Goal: Transaction & Acquisition: Subscribe to service/newsletter

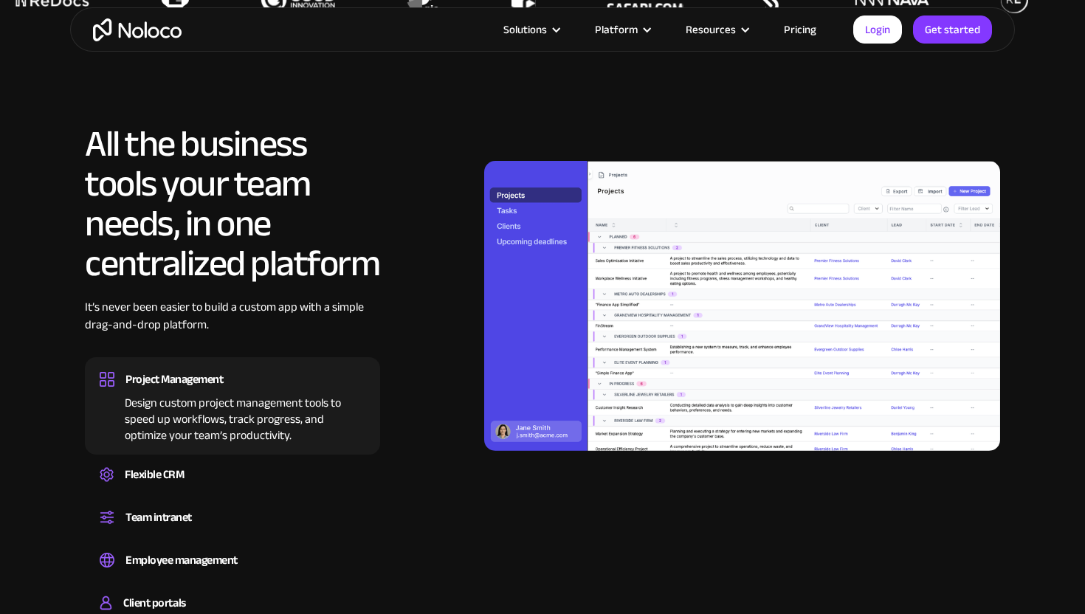
scroll to position [1199, 0]
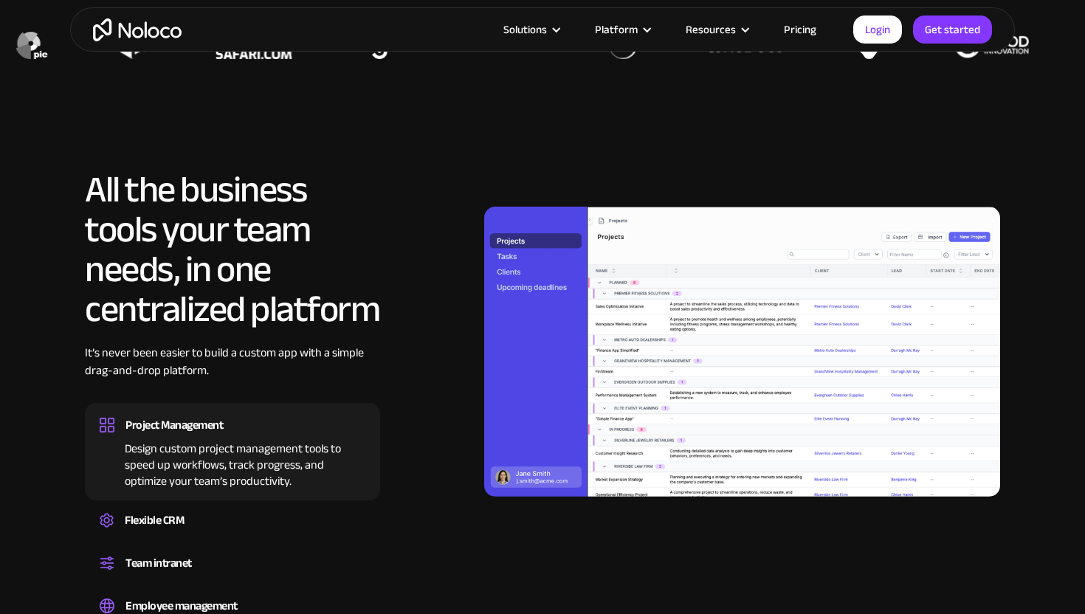
click at [793, 31] on link "Pricing" at bounding box center [799, 29] width 69 height 19
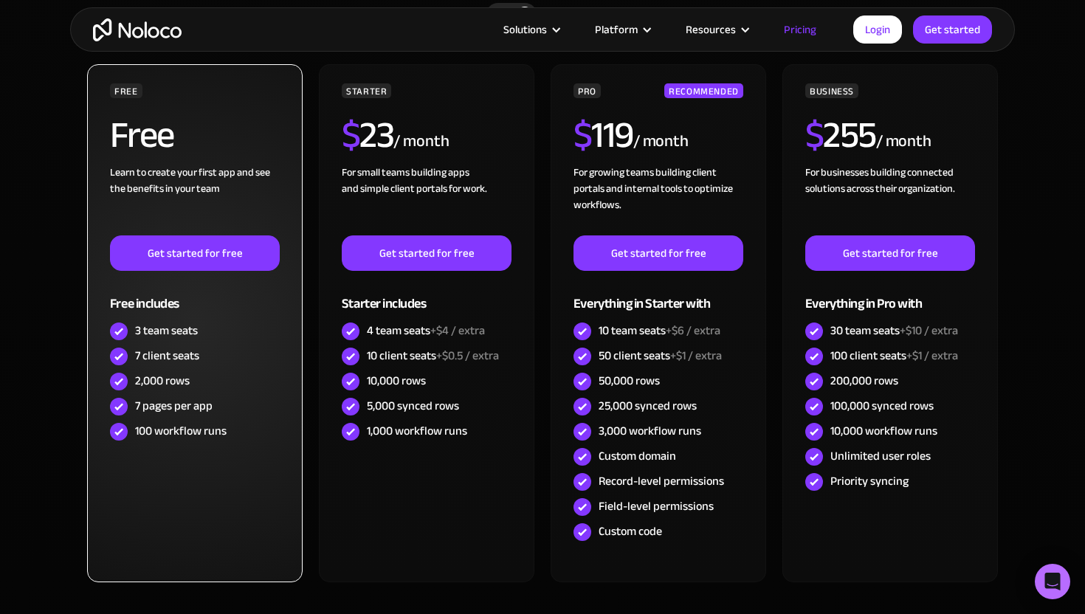
scroll to position [526, 0]
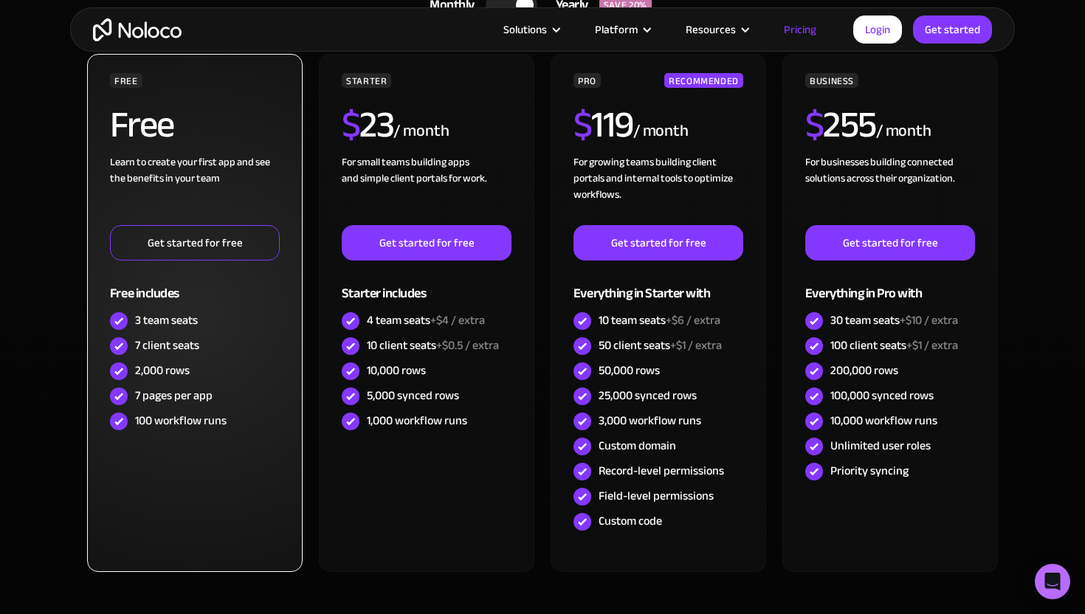
click at [202, 249] on link "Get started for free" at bounding box center [195, 242] width 170 height 35
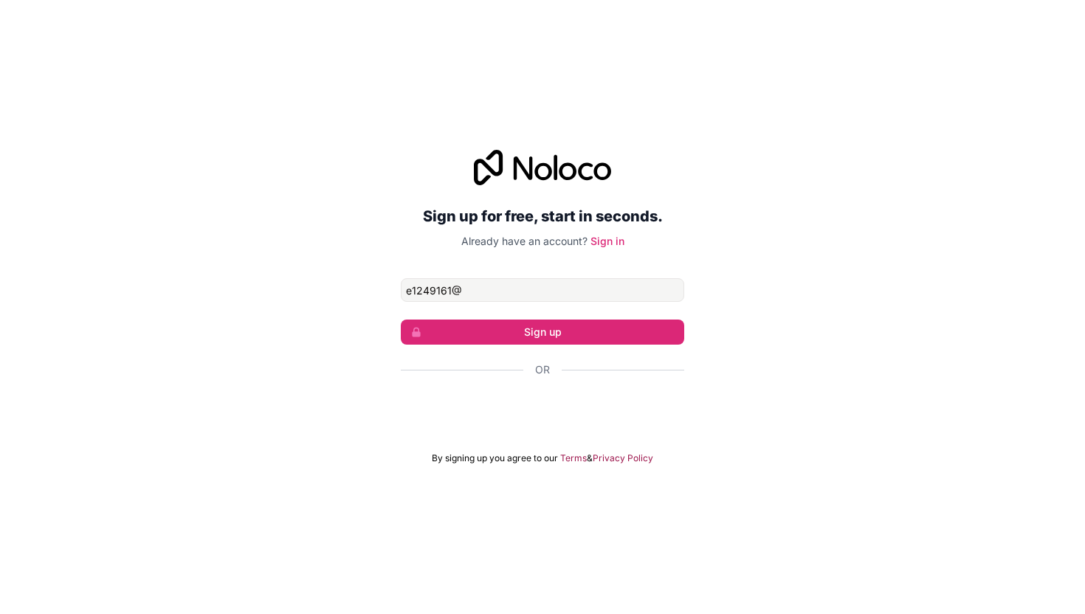
type input "[EMAIL_ADDRESS][DOMAIN_NAME]"
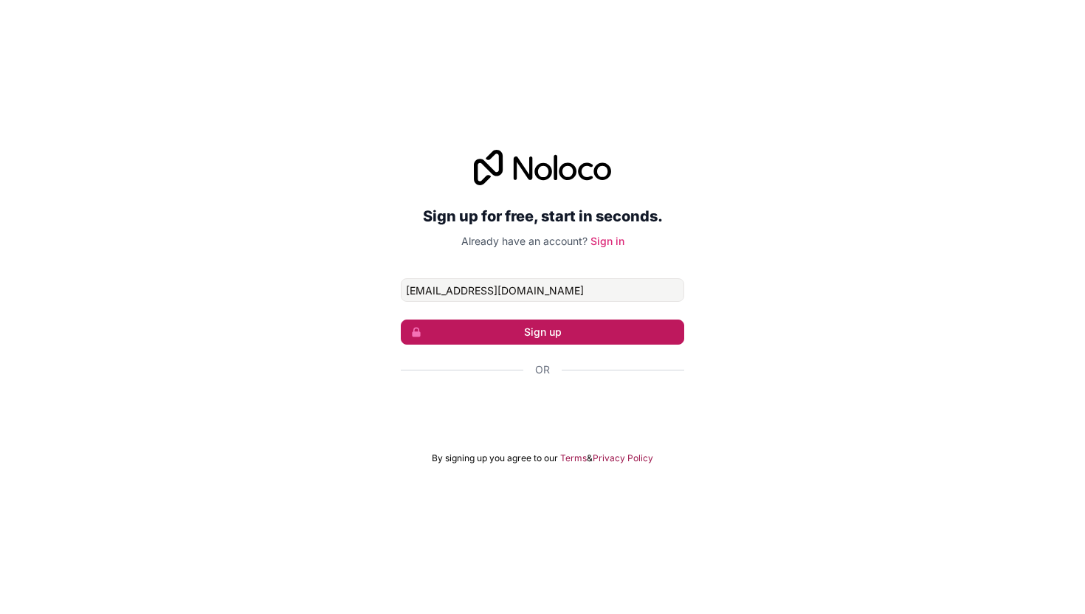
click at [509, 337] on button "Sign up" at bounding box center [542, 332] width 283 height 25
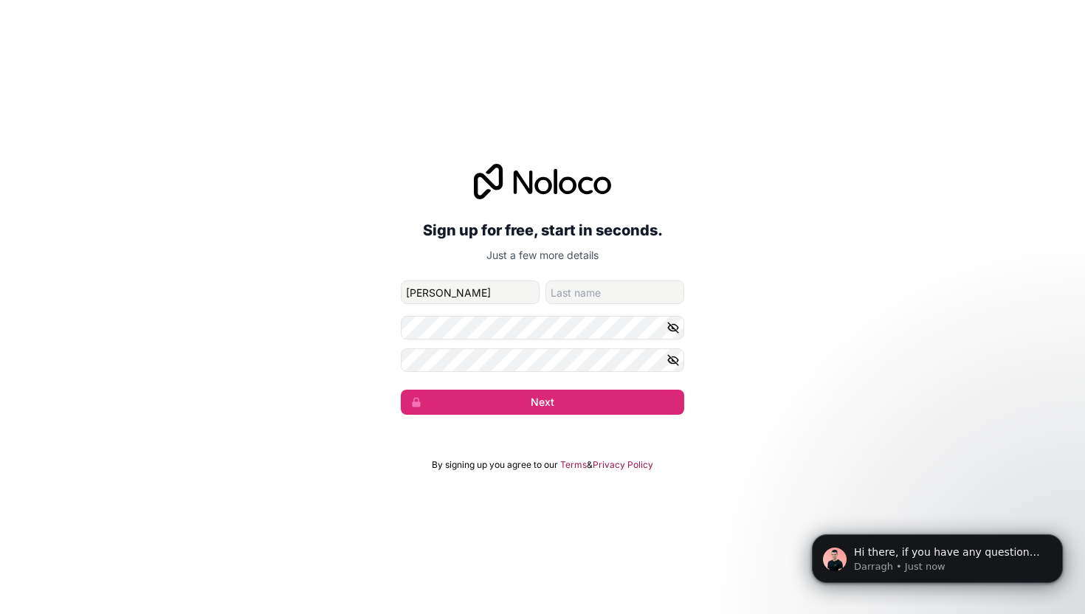
type input "[PERSON_NAME]"
click at [622, 289] on input "family-name" at bounding box center [614, 292] width 139 height 24
type input "Foo"
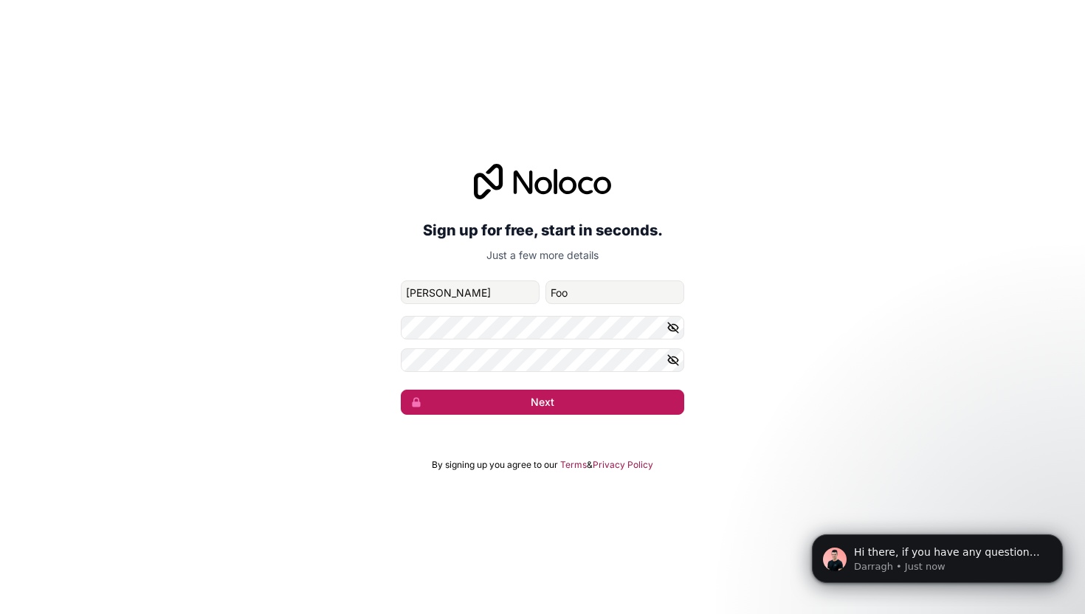
click at [565, 406] on button "Next" at bounding box center [542, 402] width 283 height 25
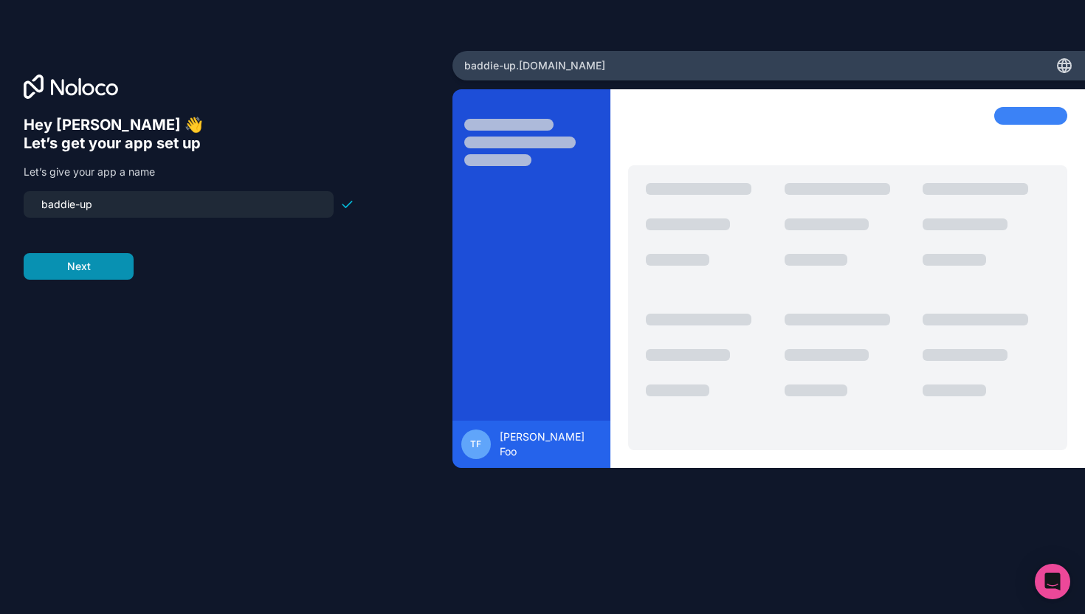
type input "baddie-up"
click at [104, 264] on button "Next" at bounding box center [79, 266] width 110 height 27
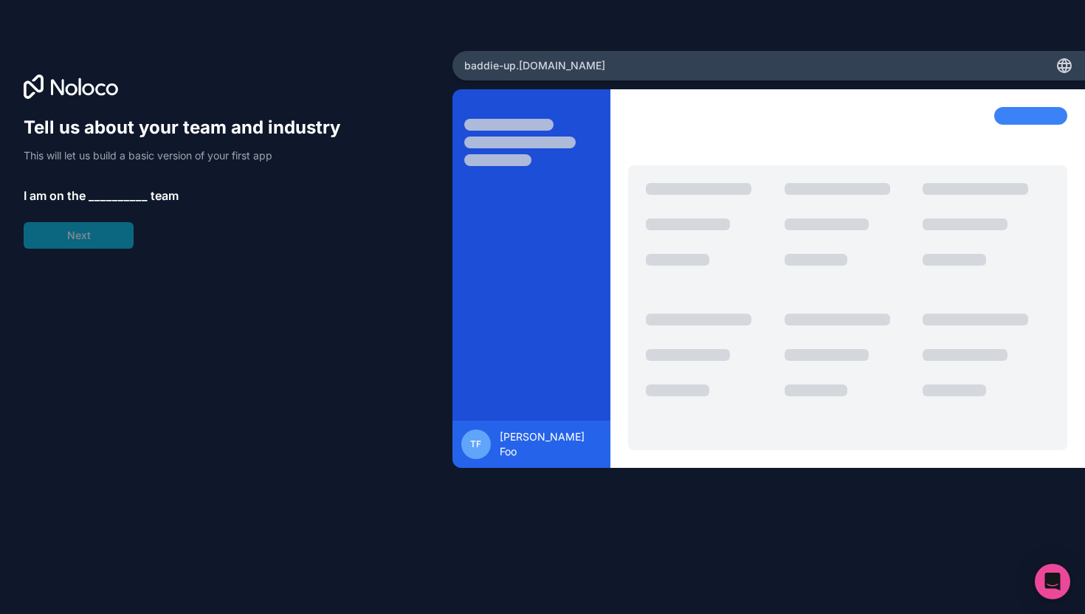
click at [123, 204] on span "__________" at bounding box center [118, 196] width 59 height 18
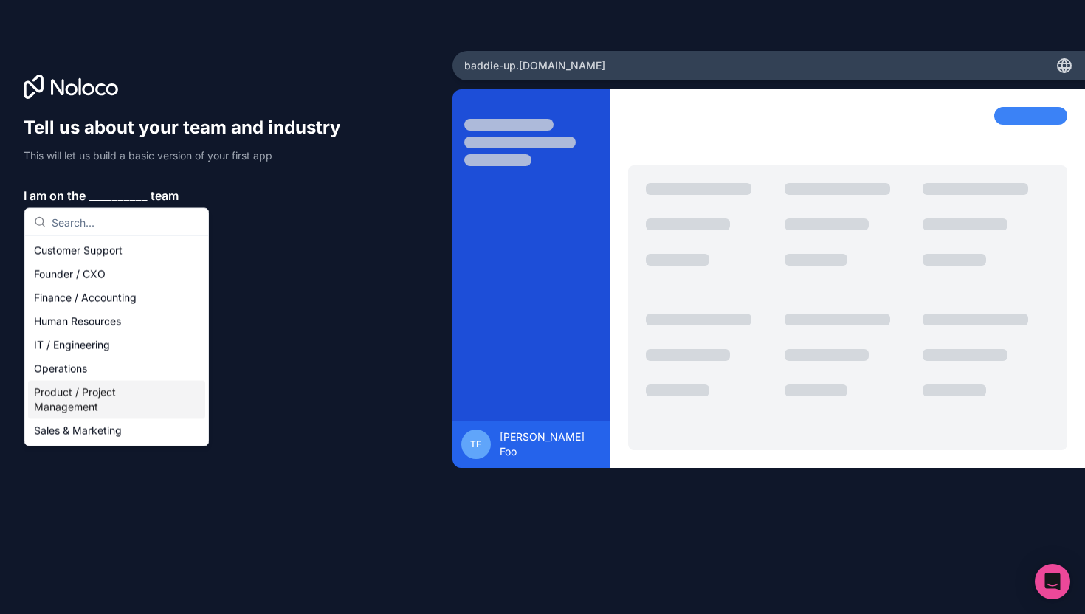
click at [106, 401] on div "Product / Project Management" at bounding box center [116, 400] width 177 height 38
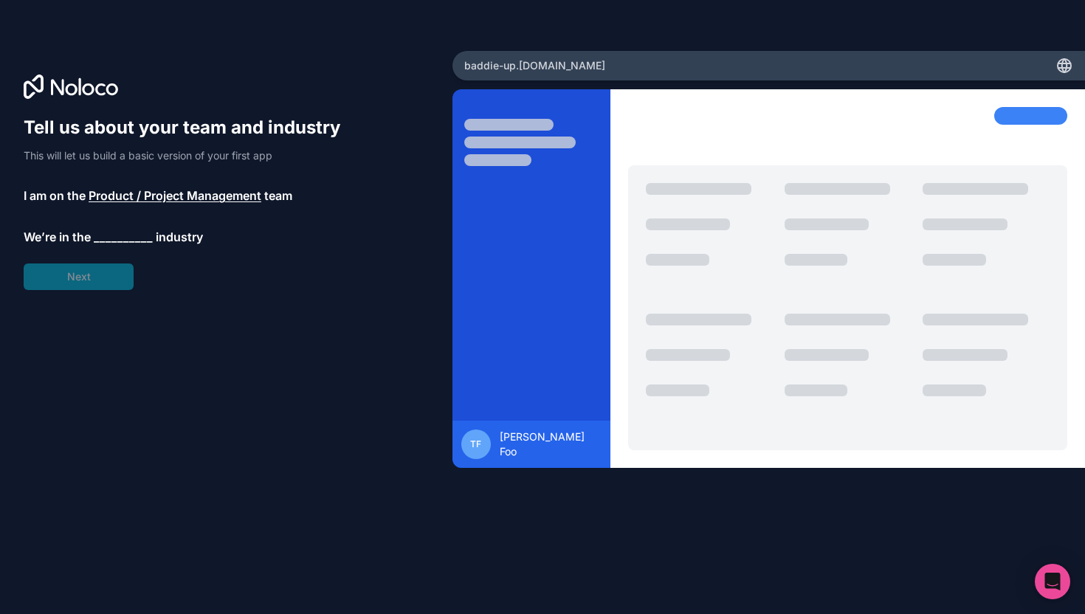
click at [109, 231] on span "__________" at bounding box center [123, 237] width 59 height 18
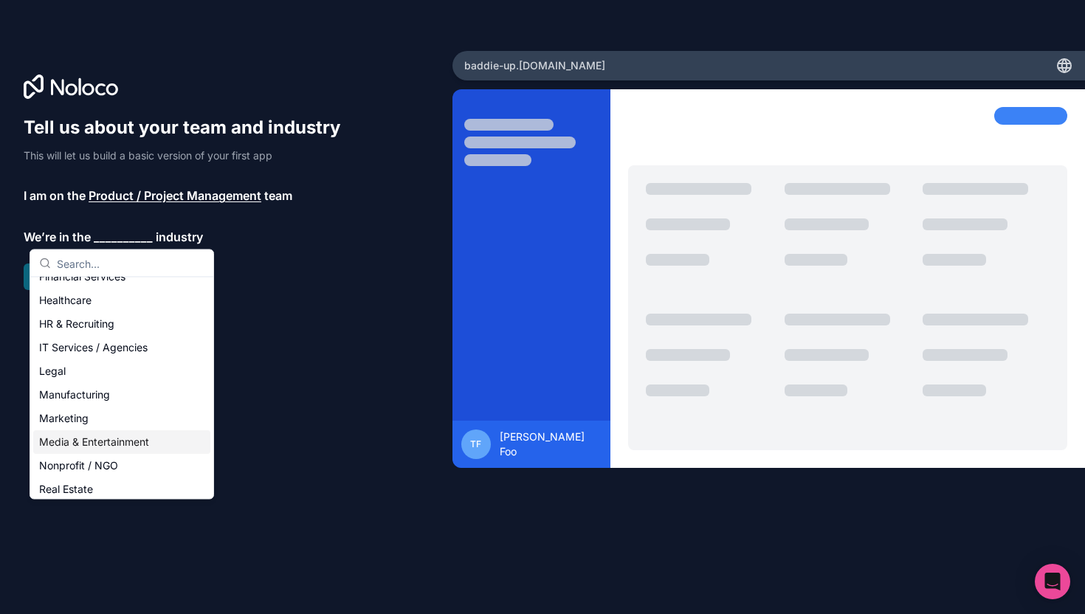
scroll to position [109, 0]
click at [128, 447] on div "Media & Entertainment" at bounding box center [121, 443] width 177 height 24
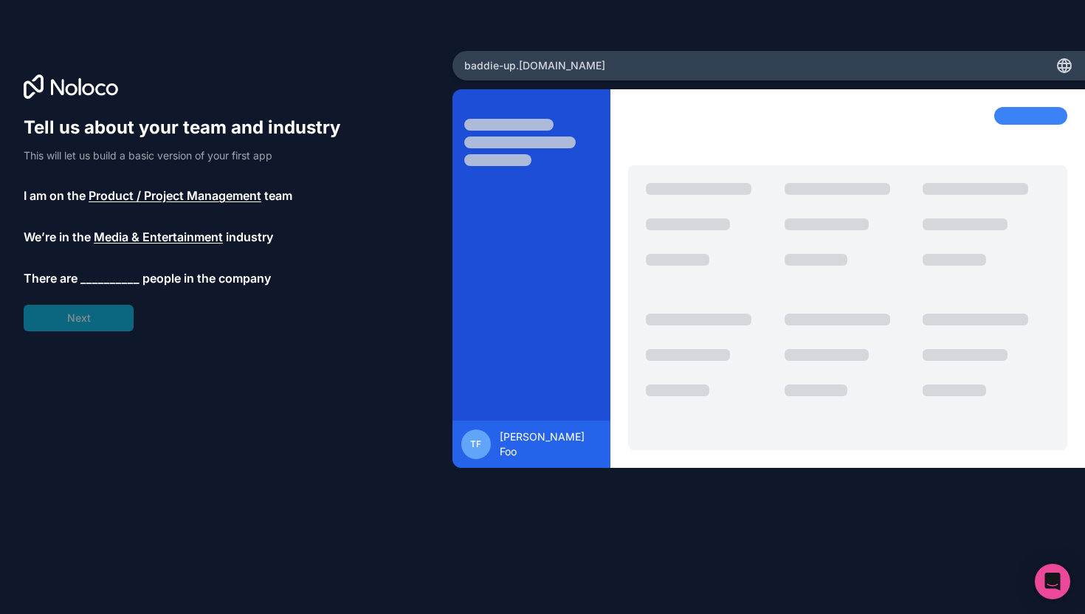
click at [101, 272] on span "__________" at bounding box center [109, 278] width 59 height 18
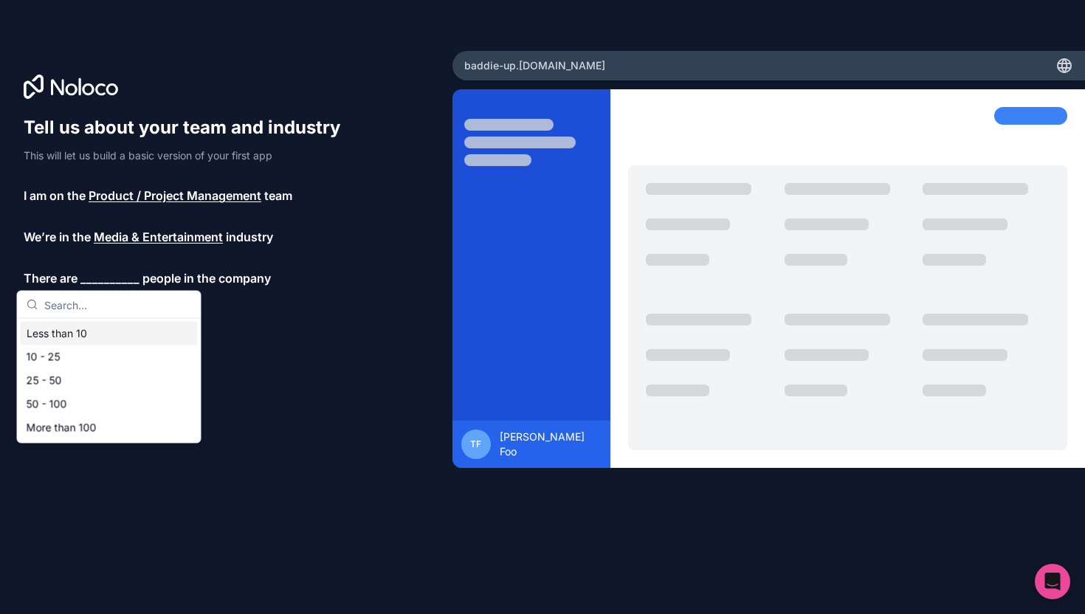
click at [109, 334] on div "Less than 10" at bounding box center [109, 334] width 177 height 24
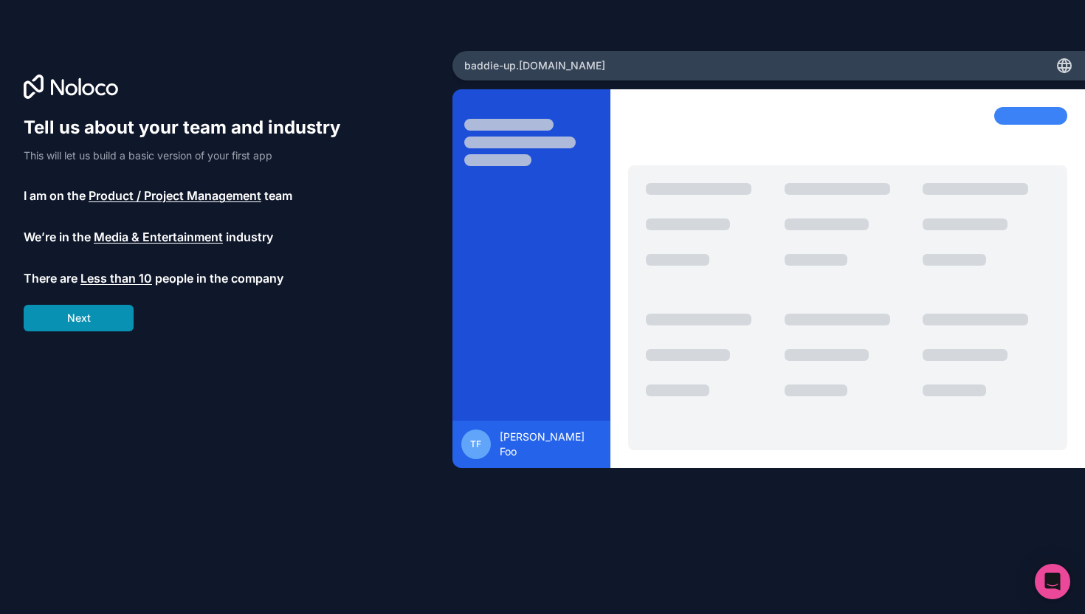
click at [99, 318] on button "Next" at bounding box center [79, 318] width 110 height 27
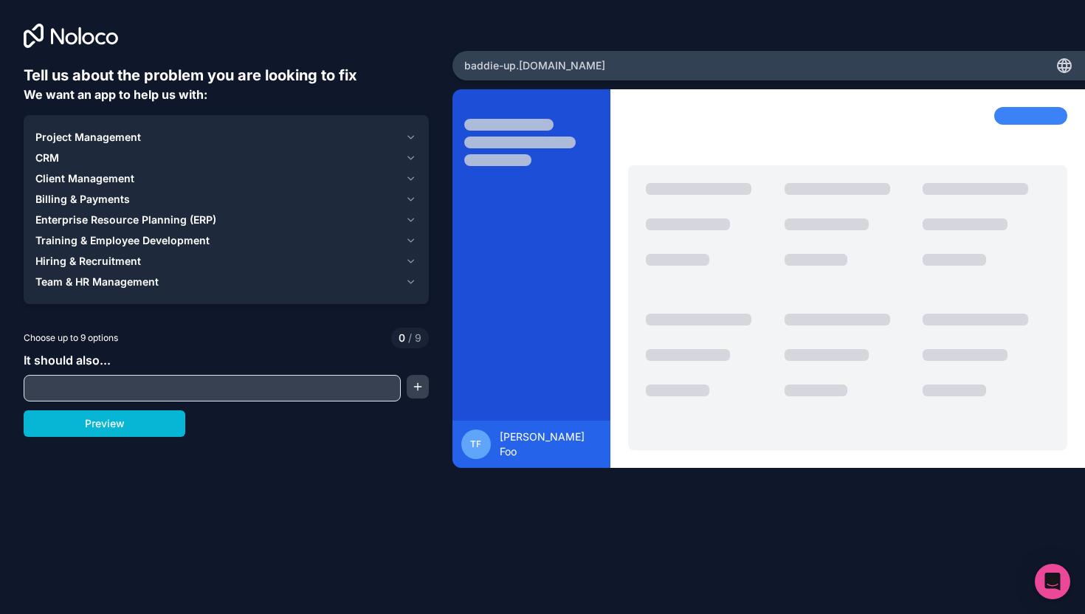
click at [177, 388] on input "text" at bounding box center [212, 388] width 370 height 21
click at [116, 153] on div "CRM" at bounding box center [217, 158] width 364 height 15
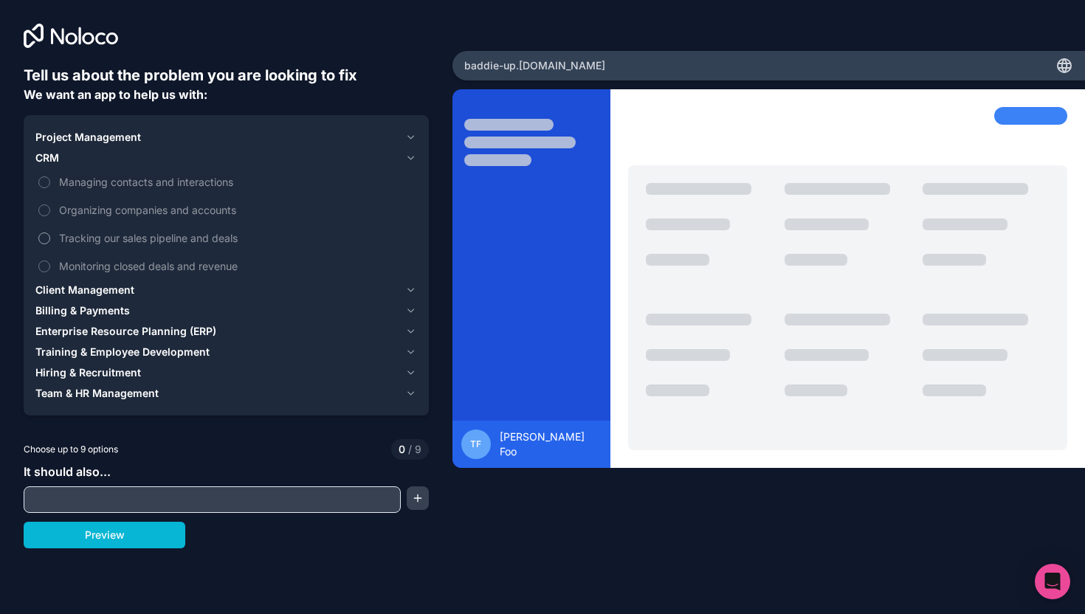
click at [105, 235] on span "Tracking our sales pipeline and deals" at bounding box center [236, 238] width 355 height 16
click at [50, 235] on button "Tracking our sales pipeline and deals" at bounding box center [44, 239] width 12 height 12
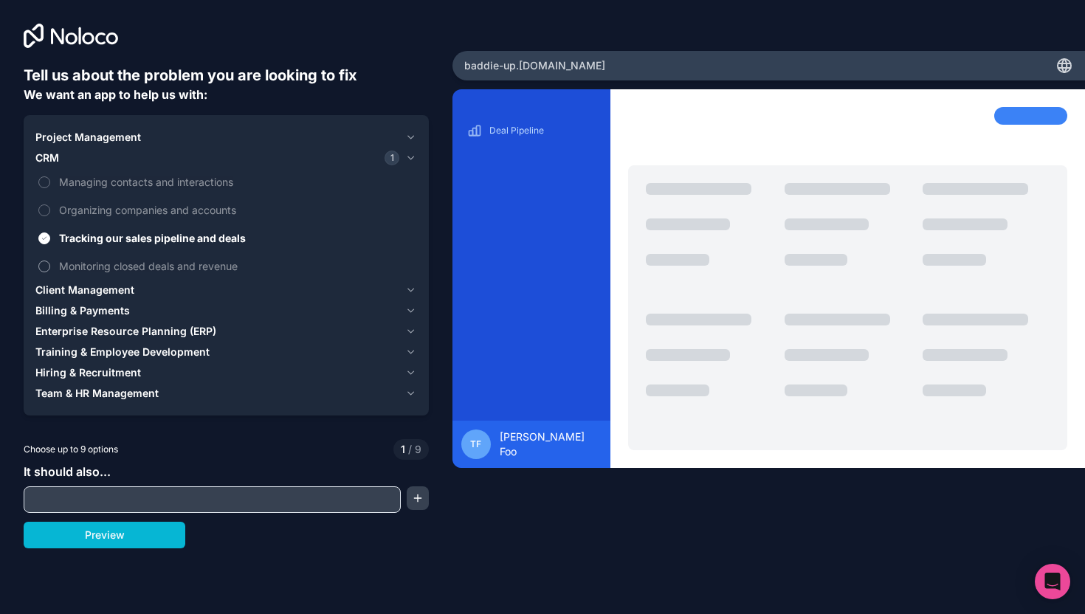
click at [113, 264] on span "Monitoring closed deals and revenue" at bounding box center [236, 266] width 355 height 16
click at [50, 264] on button "Monitoring closed deals and revenue" at bounding box center [44, 267] width 12 height 12
click at [111, 307] on span "Billing & Payments" at bounding box center [82, 310] width 94 height 15
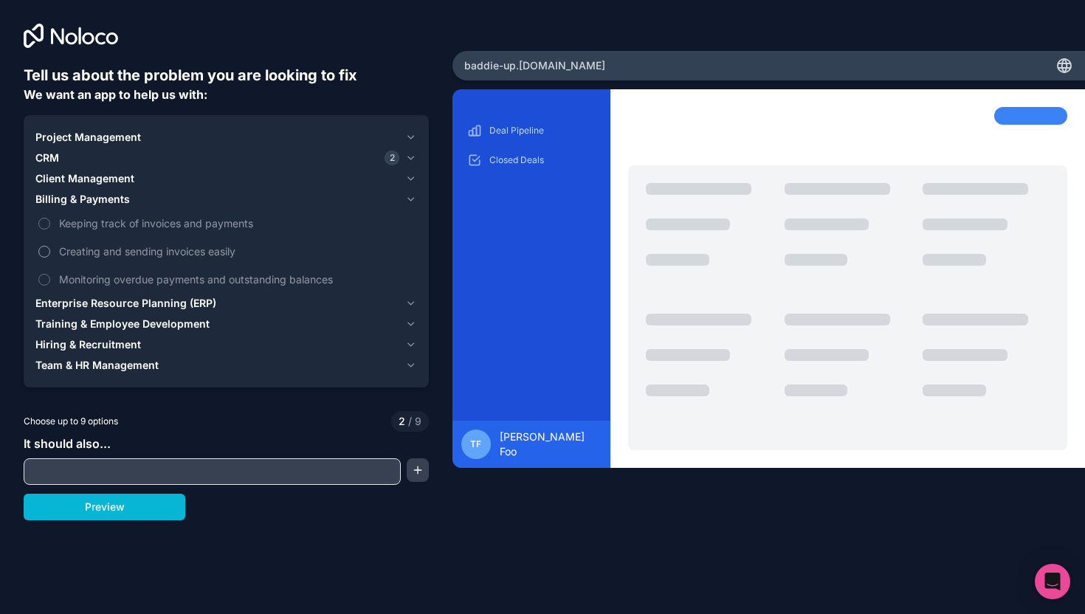
click at [125, 246] on span "Creating and sending invoices easily" at bounding box center [236, 252] width 355 height 16
click at [50, 246] on button "Creating and sending invoices easily" at bounding box center [44, 252] width 12 height 12
click at [138, 297] on span "Enterprise Resource Planning (ERP)" at bounding box center [125, 303] width 181 height 15
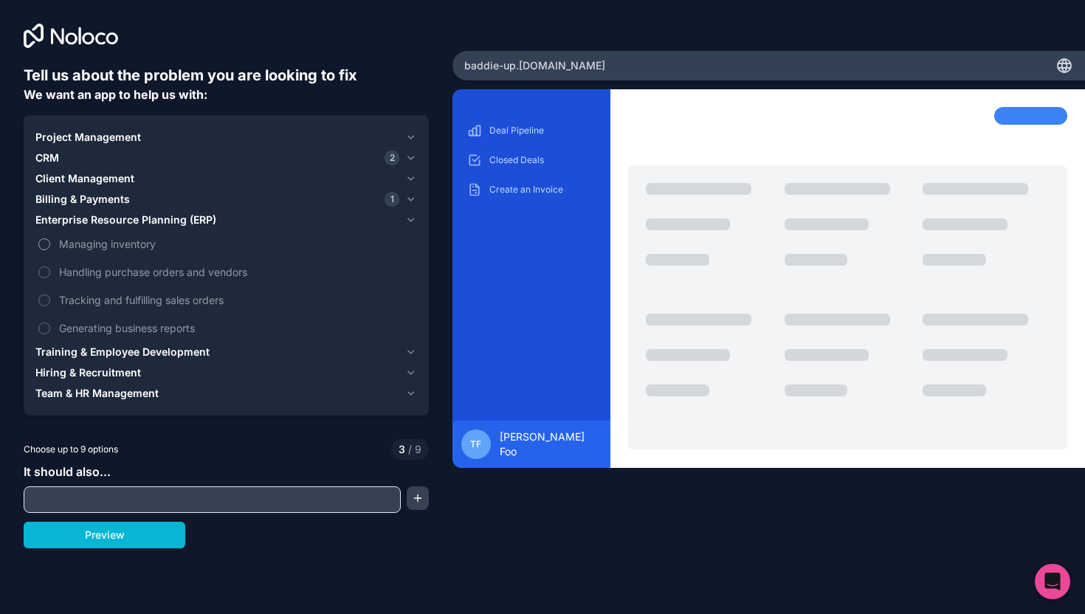
click at [133, 244] on span "Managing inventory" at bounding box center [236, 244] width 355 height 16
click at [50, 244] on button "Managing inventory" at bounding box center [44, 244] width 12 height 12
click at [133, 244] on span "Managing inventory" at bounding box center [236, 244] width 355 height 16
click at [50, 244] on button "Managing inventory" at bounding box center [44, 244] width 12 height 12
click at [202, 272] on span "Handling purchase orders and vendors" at bounding box center [236, 272] width 355 height 16
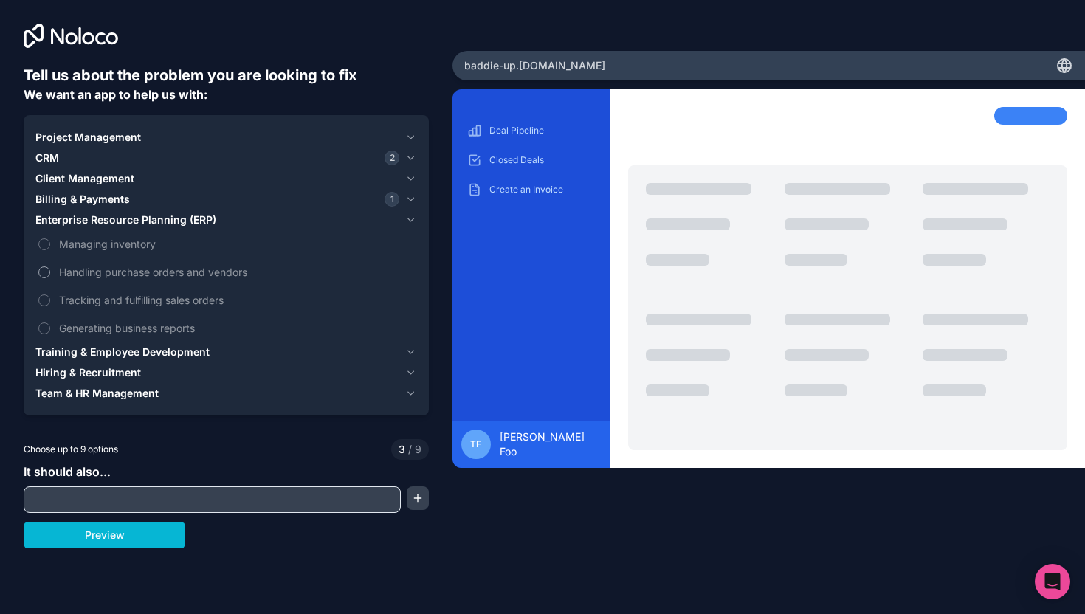
click at [50, 272] on button "Handling purchase orders and vendors" at bounding box center [44, 272] width 12 height 12
click at [182, 300] on span "Tracking and fulfilling sales orders" at bounding box center [236, 300] width 355 height 16
click at [50, 300] on button "Tracking and fulfilling sales orders" at bounding box center [44, 301] width 12 height 12
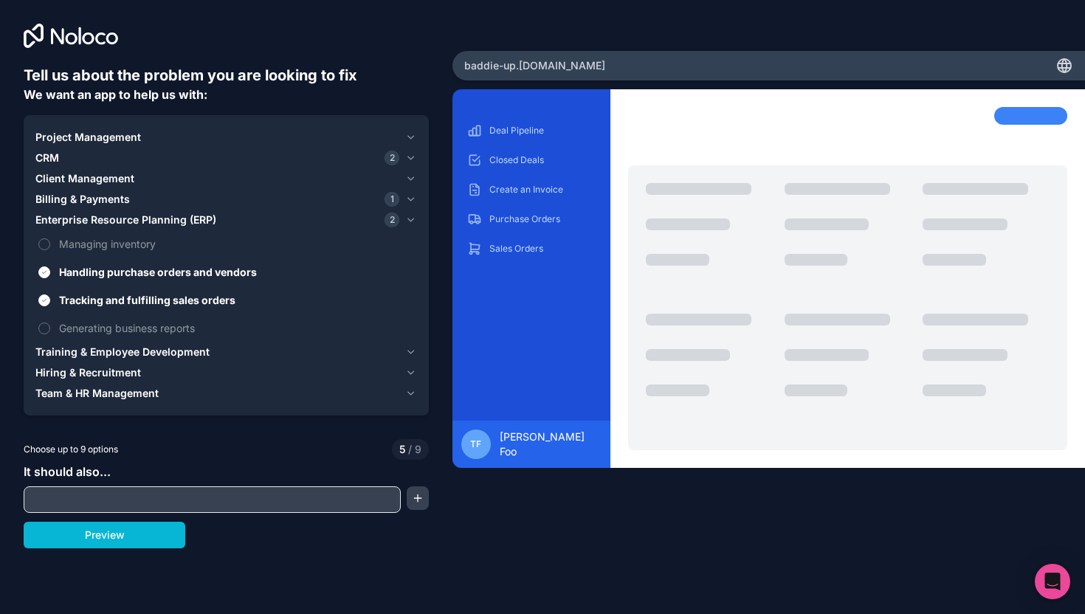
click at [154, 354] on span "Training & Employee Development" at bounding box center [122, 352] width 174 height 15
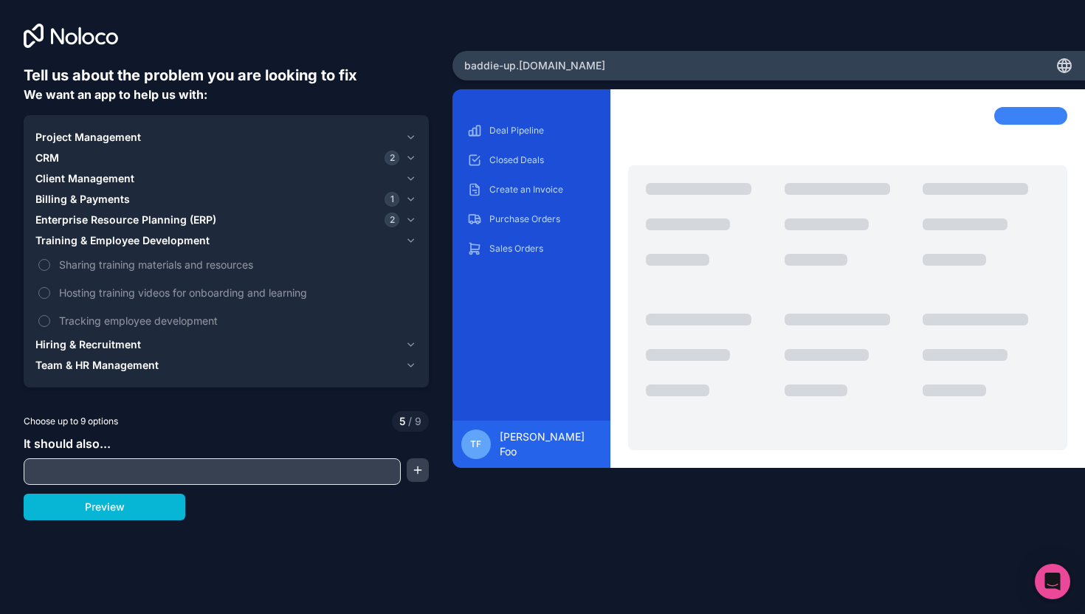
click at [150, 350] on div "Hiring & Recruitment" at bounding box center [217, 344] width 364 height 15
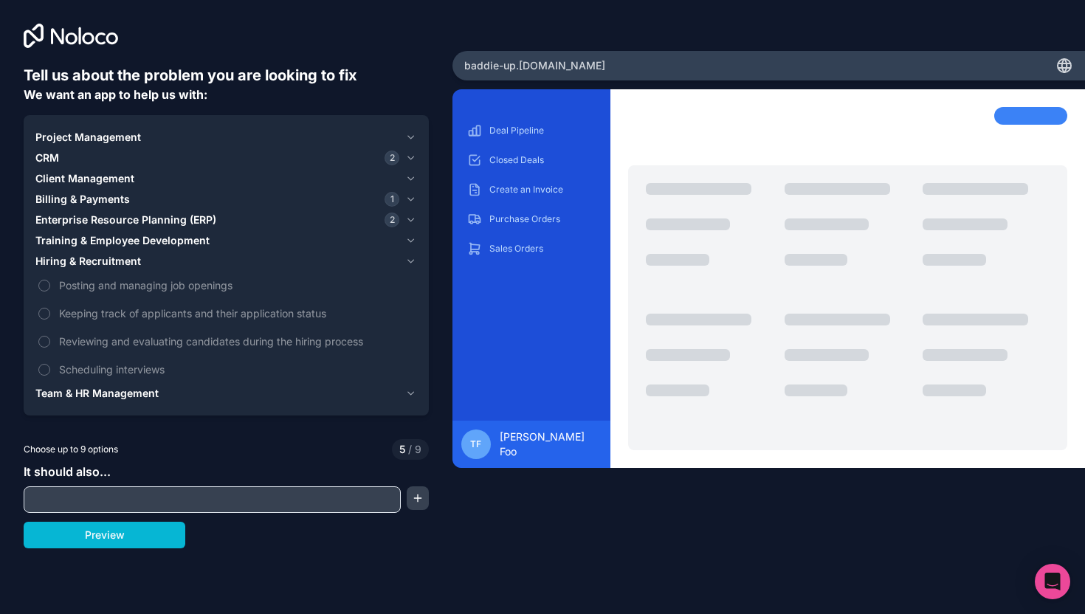
click at [169, 393] on div "Team & HR Management" at bounding box center [217, 393] width 364 height 15
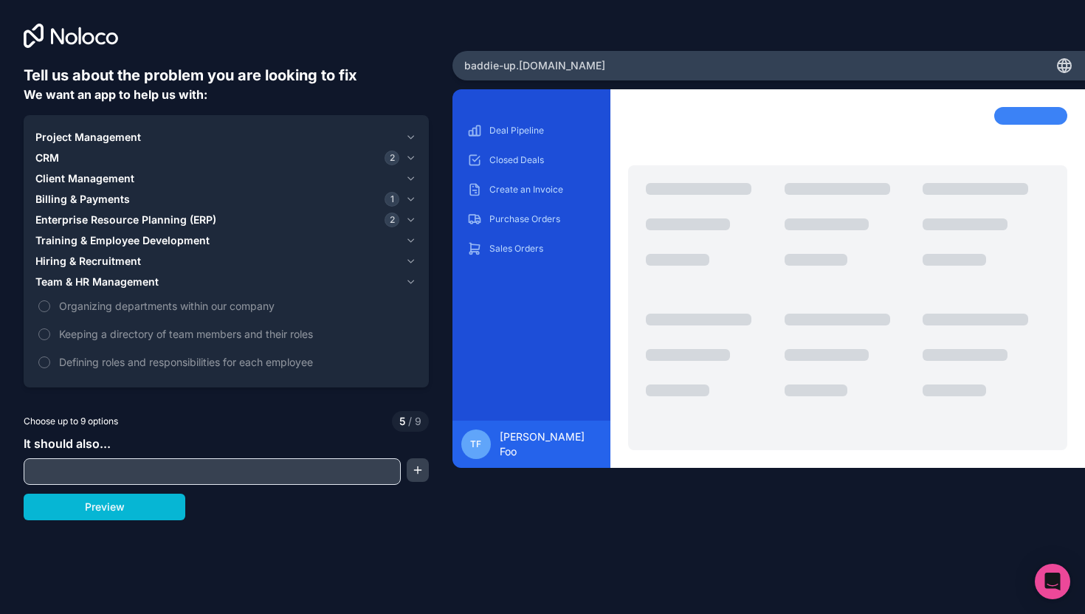
click at [117, 133] on span "Project Management" at bounding box center [88, 137] width 106 height 15
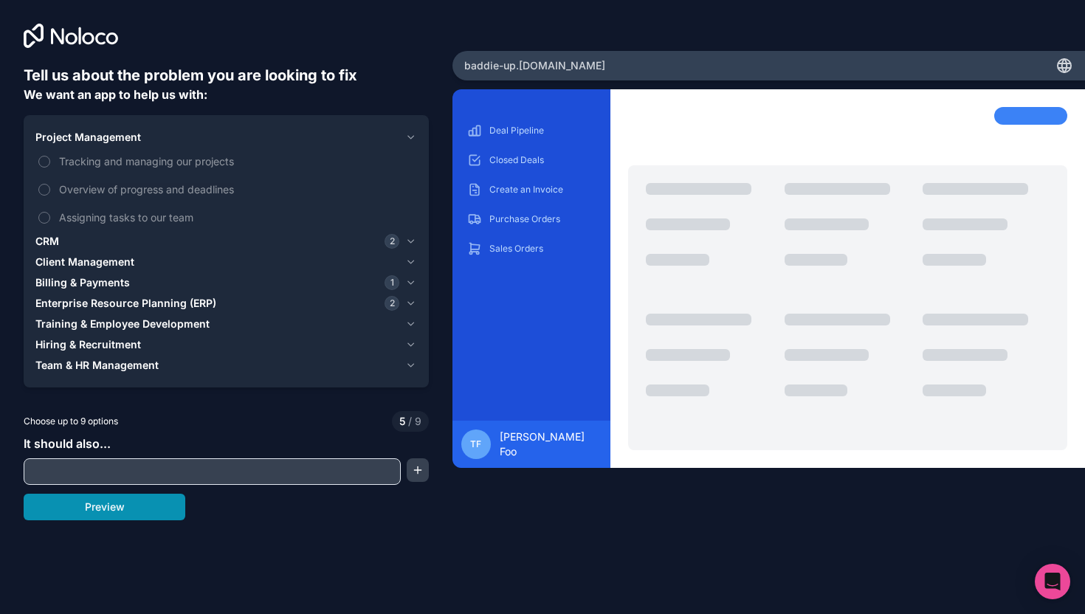
click at [148, 502] on button "Preview" at bounding box center [105, 507] width 162 height 27
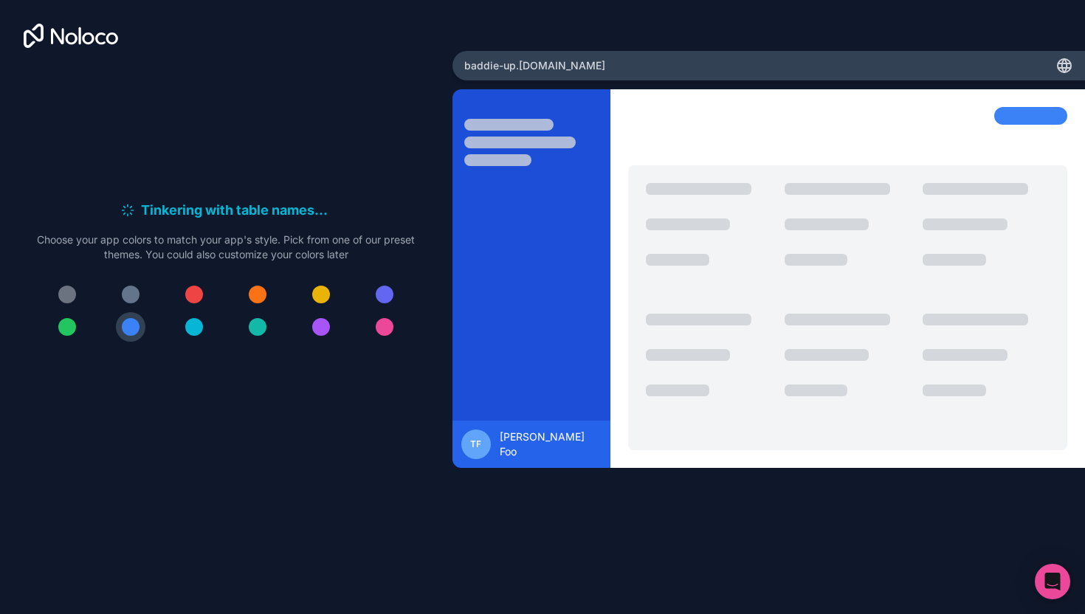
click at [388, 301] on div at bounding box center [385, 295] width 18 height 18
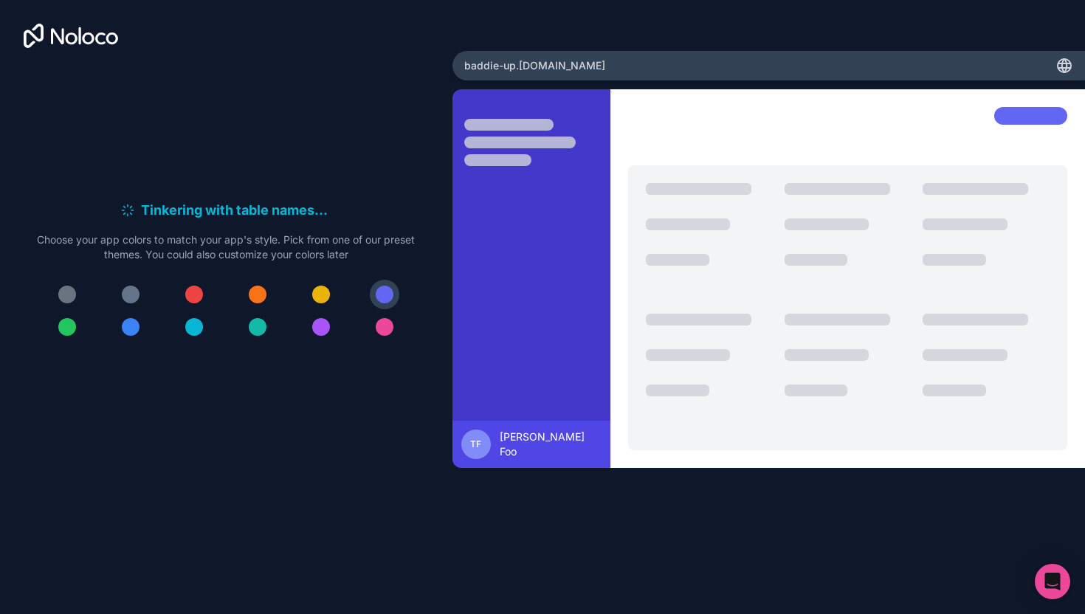
click at [385, 323] on div at bounding box center [385, 327] width 18 height 18
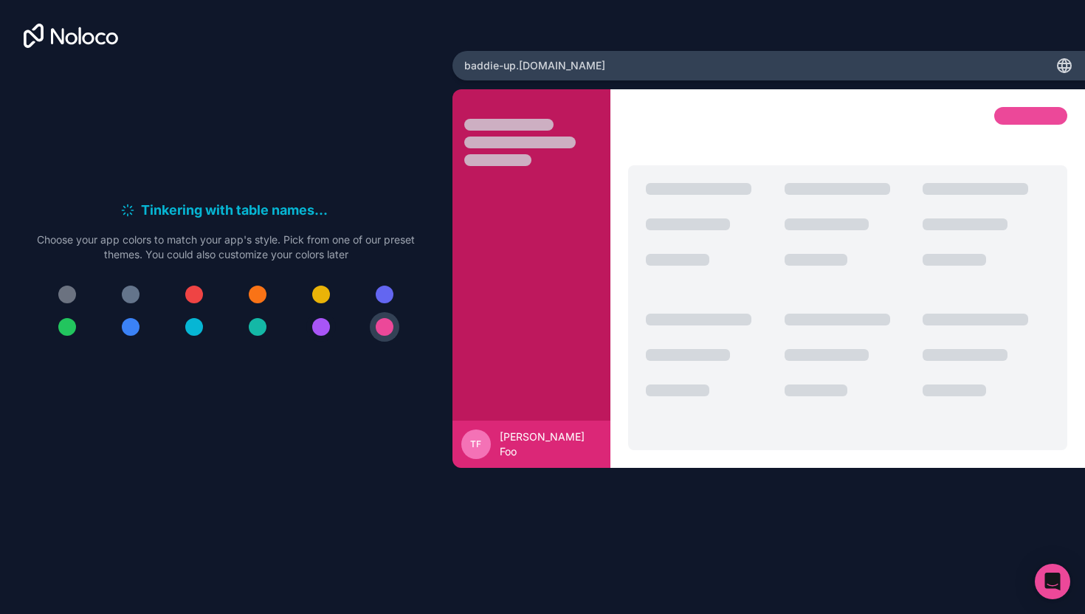
click at [331, 330] on button at bounding box center [321, 327] width 30 height 30
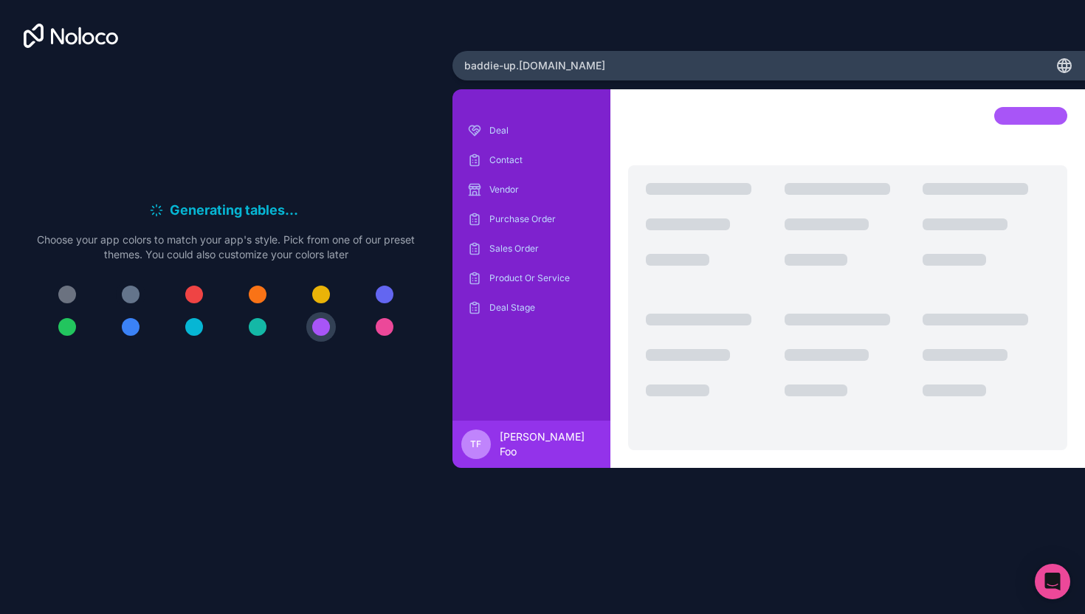
click at [131, 297] on div at bounding box center [131, 295] width 18 height 18
